Goal: Navigation & Orientation: Find specific page/section

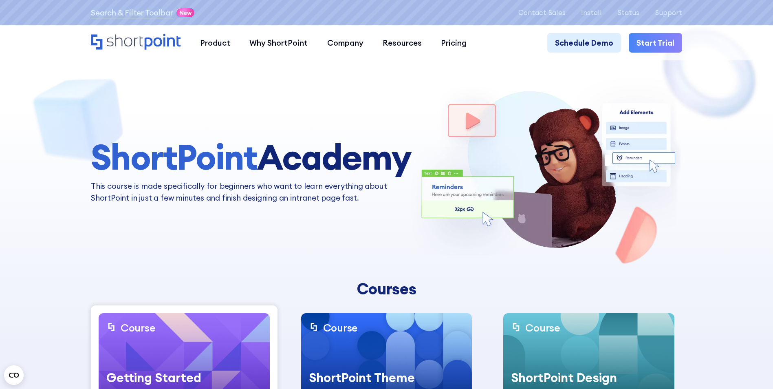
click at [137, 40] on icon "Home" at bounding box center [136, 41] width 90 height 15
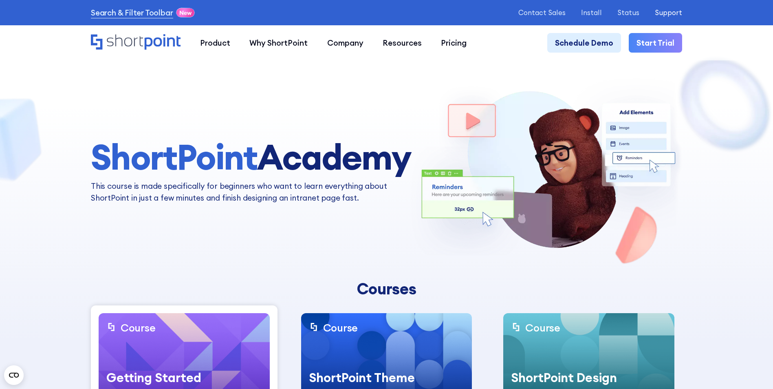
click at [676, 15] on p "Support" at bounding box center [668, 13] width 27 height 8
